Goal: Task Accomplishment & Management: Manage account settings

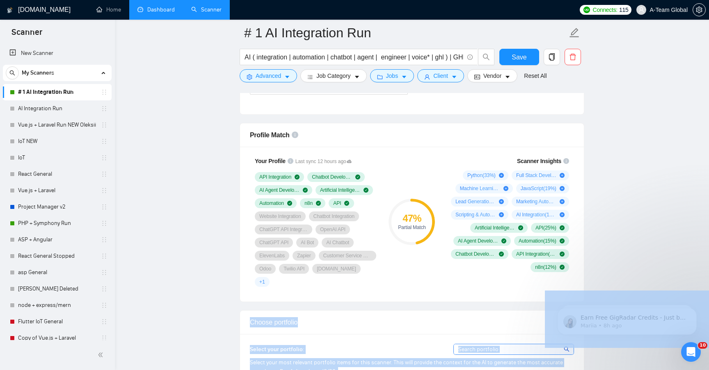
click at [155, 13] on link "Dashboard" at bounding box center [155, 9] width 37 height 7
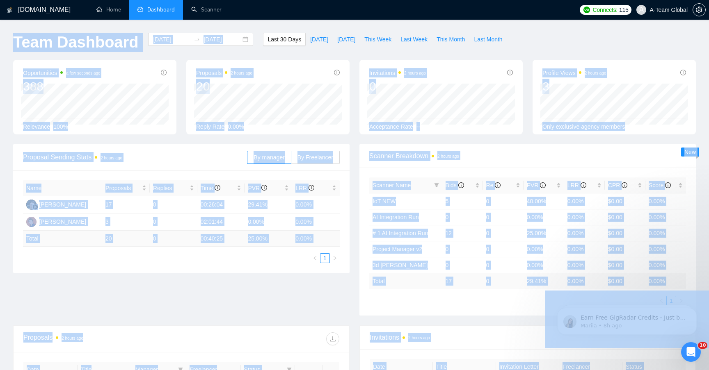
click at [252, 279] on div "Proposal Sending Stats 2 hours ago By manager By Freelancer Name Proposals Repl…" at bounding box center [354, 234] width 693 height 181
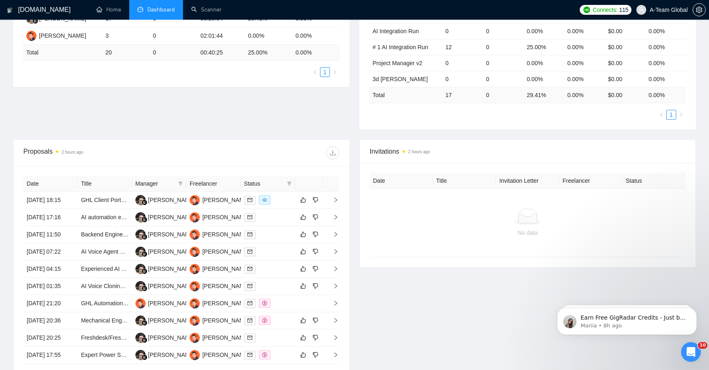
scroll to position [188, 0]
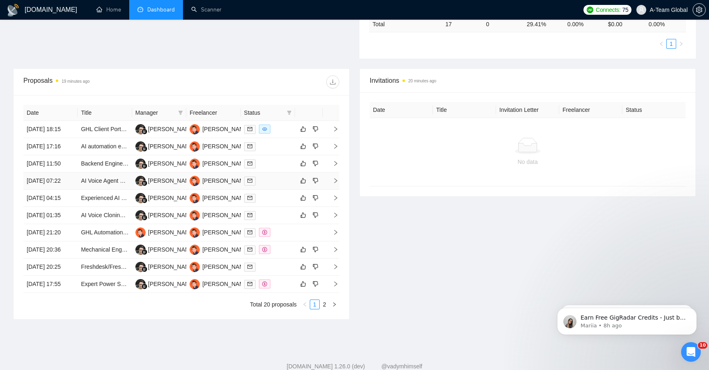
scroll to position [258, 0]
click at [110, 132] on link "GHL Client Portal & Dashboard Development with Stripe Integration" at bounding box center [167, 129] width 172 height 7
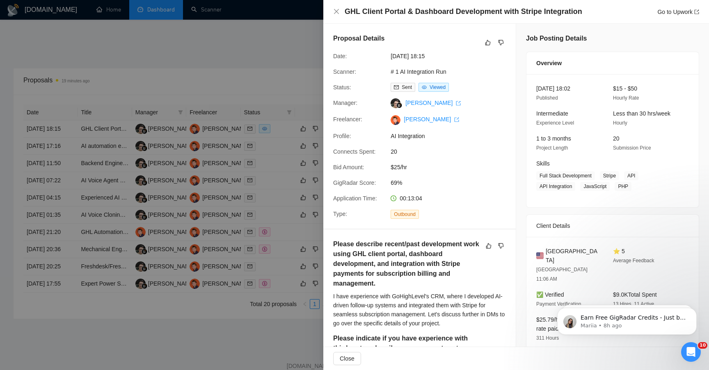
click at [298, 51] on div at bounding box center [354, 185] width 709 height 370
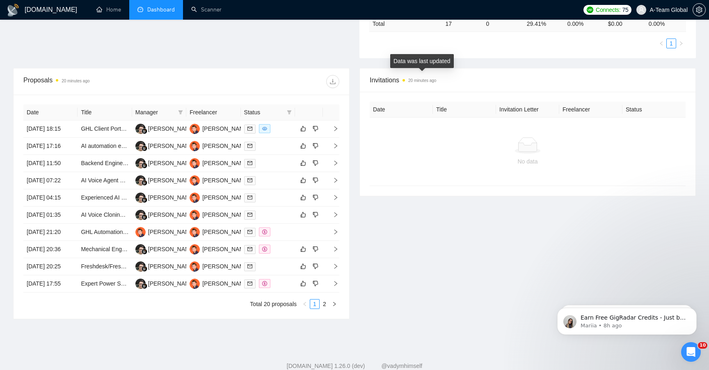
scroll to position [0, 0]
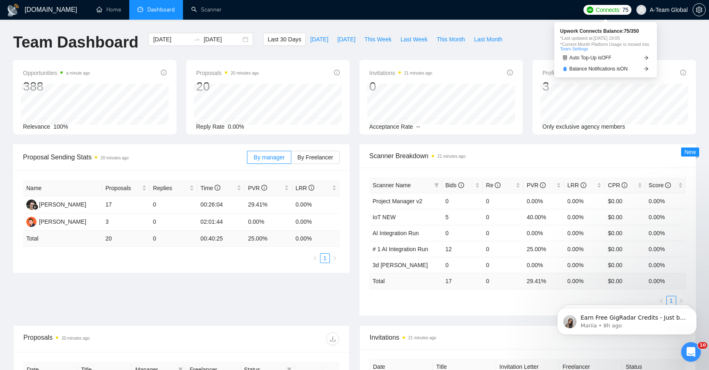
click at [599, 11] on span "Connects:" at bounding box center [608, 9] width 25 height 9
click at [588, 11] on img at bounding box center [590, 10] width 7 height 7
click at [588, 47] on link "Team Settings" at bounding box center [574, 48] width 28 height 5
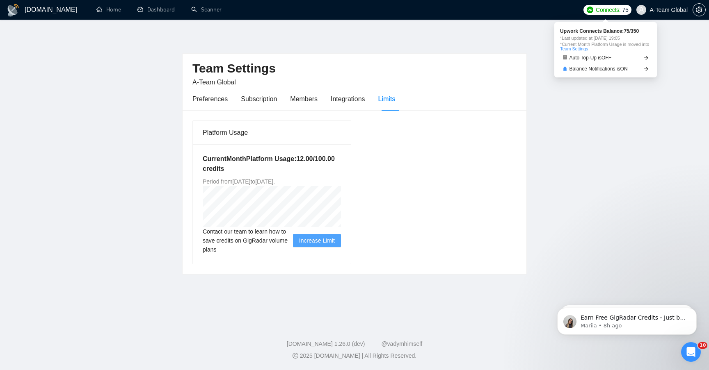
click at [605, 11] on span "Connects:" at bounding box center [608, 9] width 25 height 9
click at [596, 70] on span "Balance Notifications is ON" at bounding box center [598, 68] width 58 height 5
